Goal: Task Accomplishment & Management: Use online tool/utility

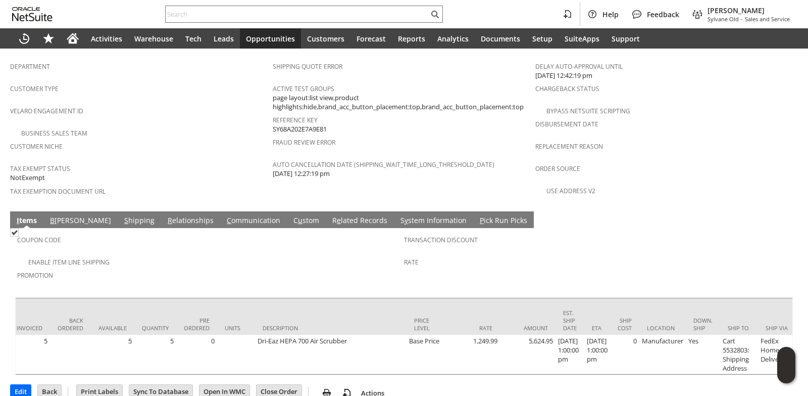
scroll to position [0, 656]
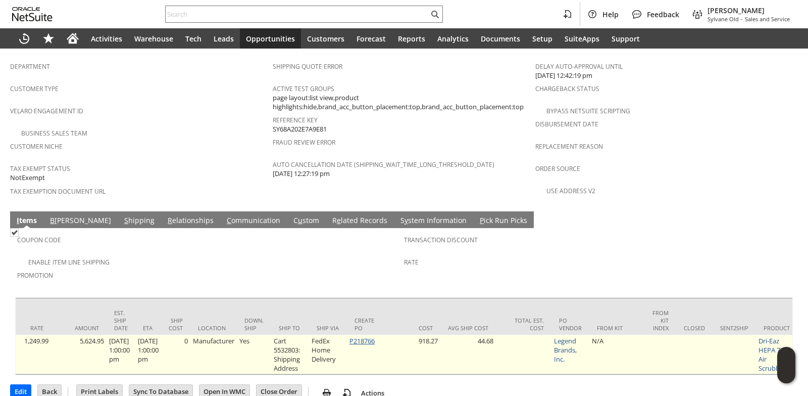
click at [374, 336] on link "P218766" at bounding box center [362, 340] width 25 height 9
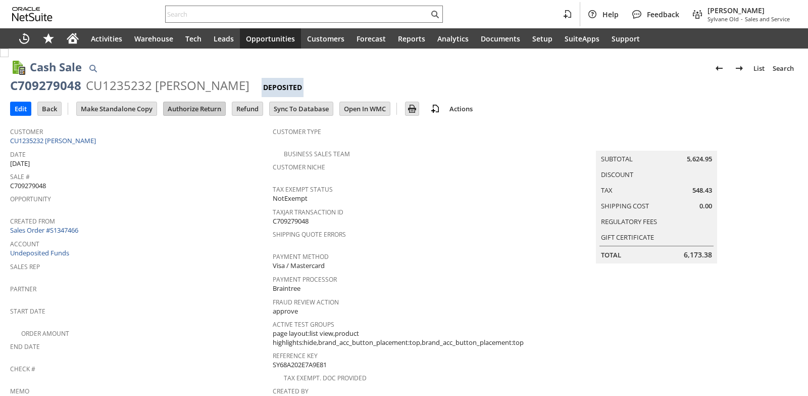
click at [197, 110] on input "Authorize Return" at bounding box center [195, 108] width 62 height 13
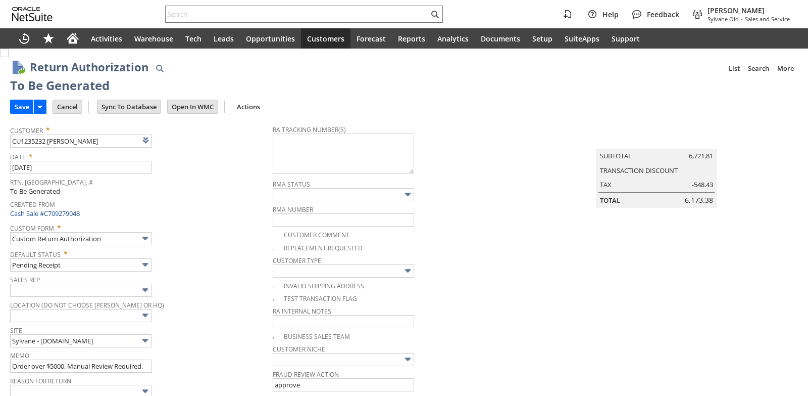
type input "Add"
type input "Copy Previous"
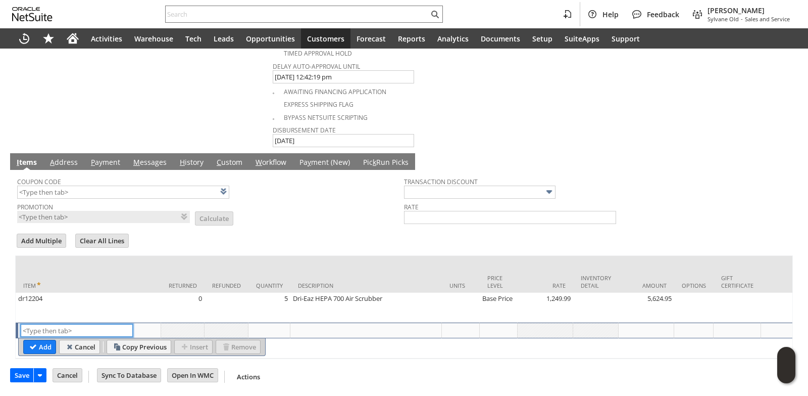
scroll to position [299, 0]
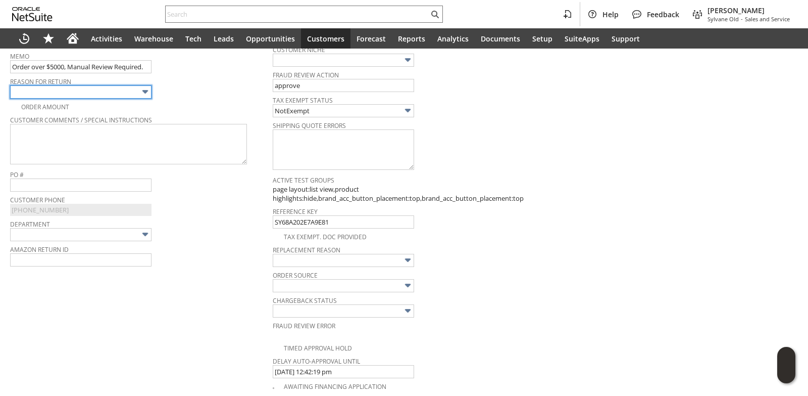
click at [84, 97] on input "text" at bounding box center [80, 91] width 141 height 13
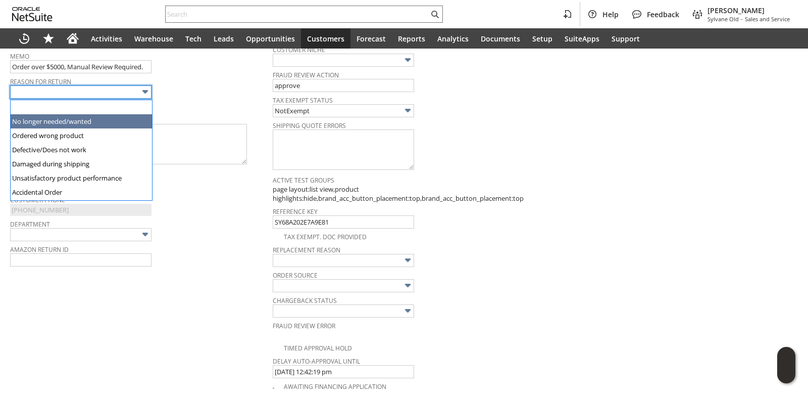
type input "No longer needed/wanted"
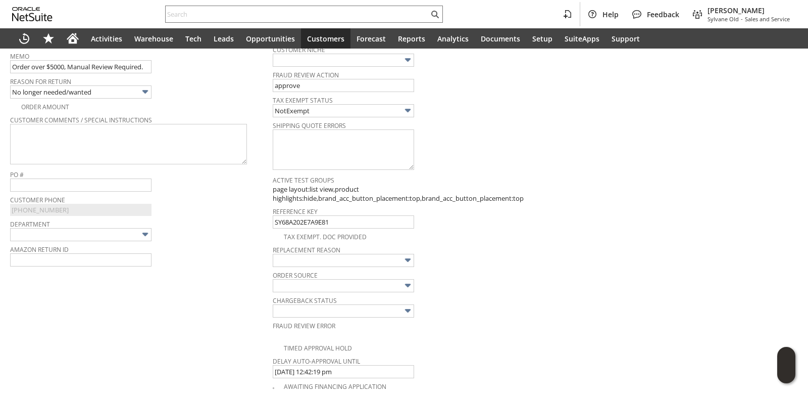
click at [223, 85] on span "Reason For Return" at bounding box center [139, 79] width 258 height 11
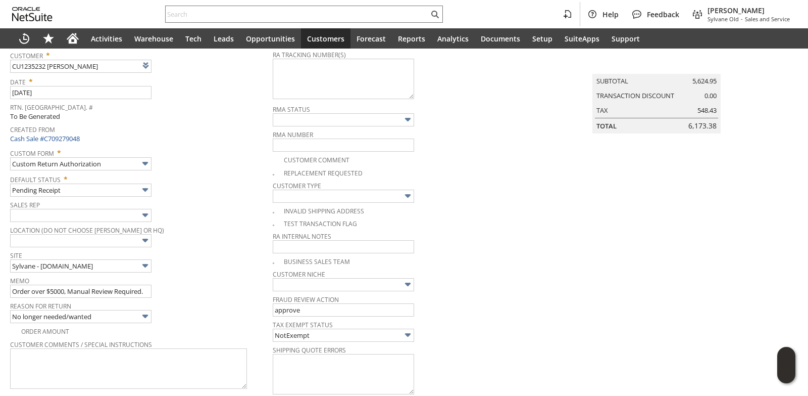
scroll to position [97, 0]
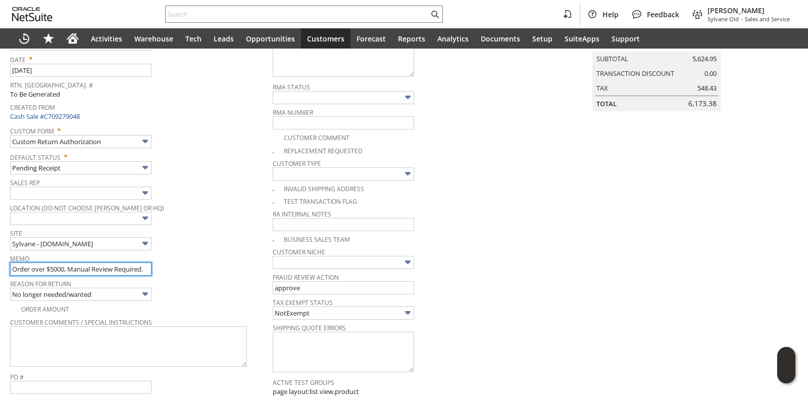
drag, startPoint x: 147, startPoint y: 269, endPoint x: 0, endPoint y: 261, distance: 147.2
click at [122, 270] on input "Returning to the manufacturer" at bounding box center [80, 268] width 141 height 13
type input "Returning to the manufacturer/customer agreed to 20% restocking fee"
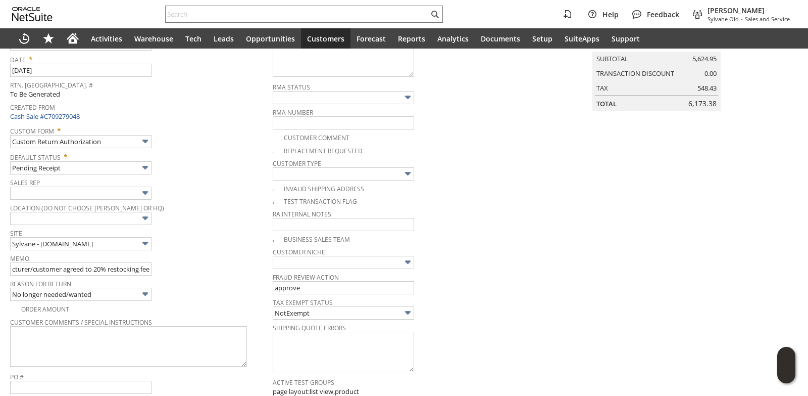
click at [193, 209] on span "Location (Do Not Choose [PERSON_NAME] or HQ)" at bounding box center [139, 206] width 258 height 11
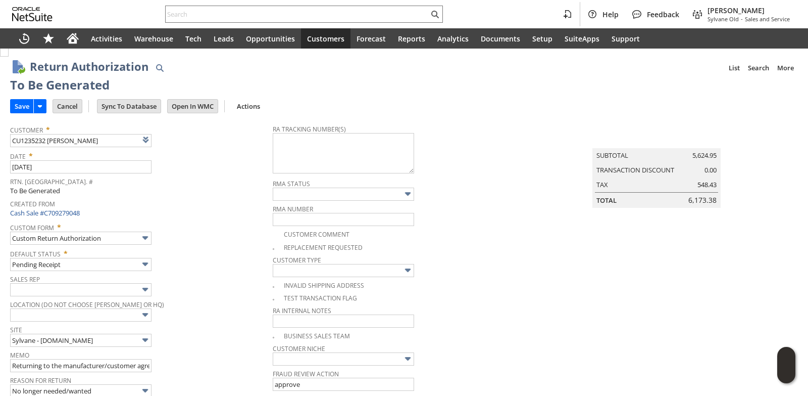
scroll to position [0, 0]
click at [24, 106] on input "Save" at bounding box center [22, 106] width 23 height 13
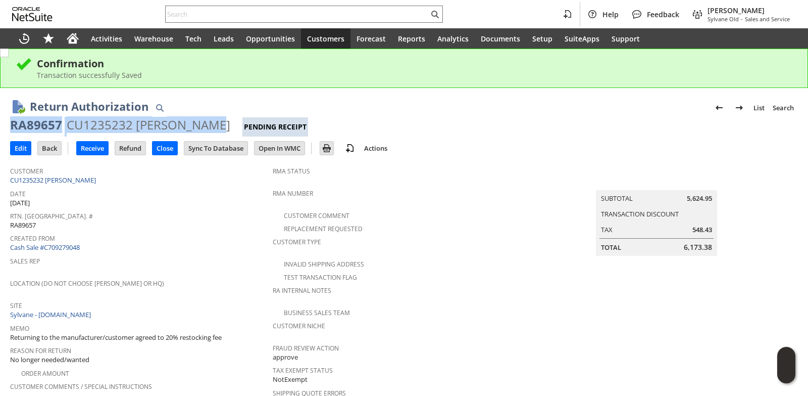
drag, startPoint x: 11, startPoint y: 124, endPoint x: 205, endPoint y: 124, distance: 194.0
click at [205, 124] on div "RA89657 CU1235232 [PERSON_NAME] Receipt" at bounding box center [404, 127] width 788 height 20
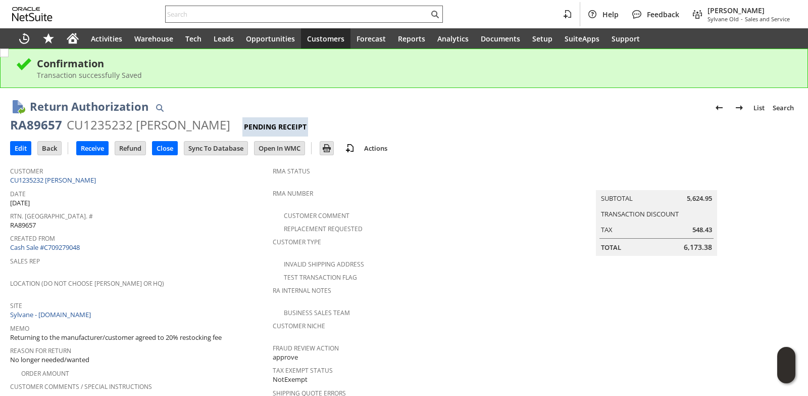
click at [227, 9] on input "text" at bounding box center [297, 14] width 263 height 12
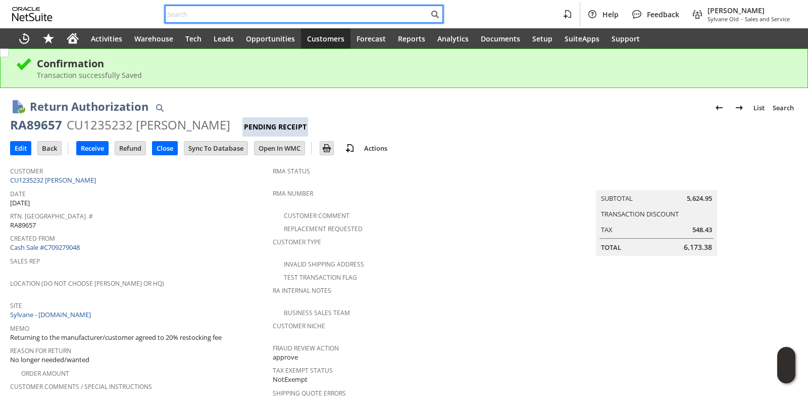
paste input "P219192"
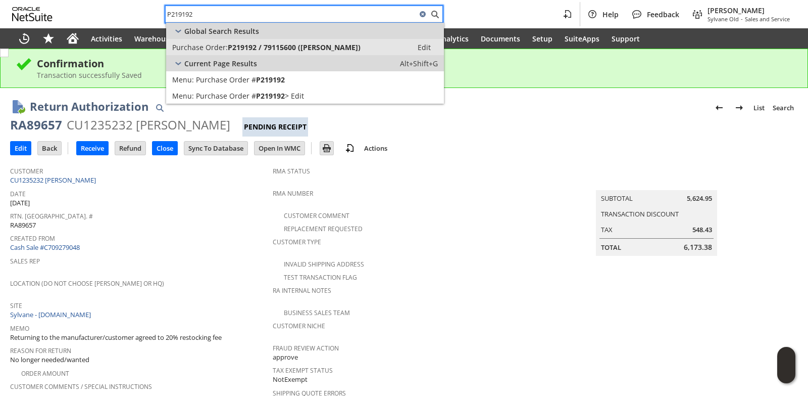
type input "P219192"
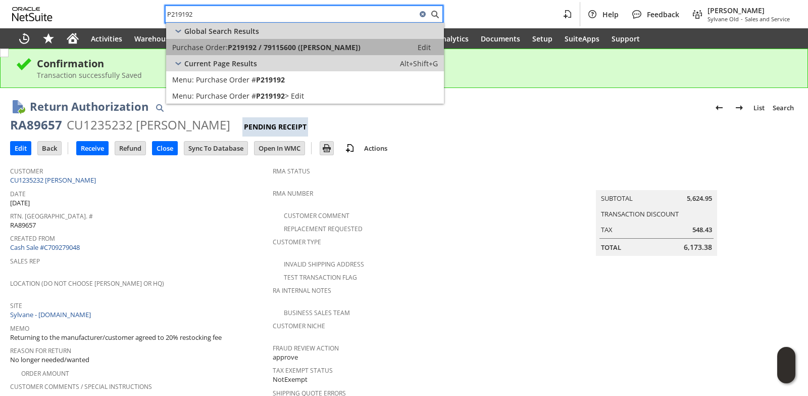
click at [241, 46] on span "P219192 / 79115600 ([PERSON_NAME])" at bounding box center [294, 47] width 133 height 10
